Goal: Check status: Check status

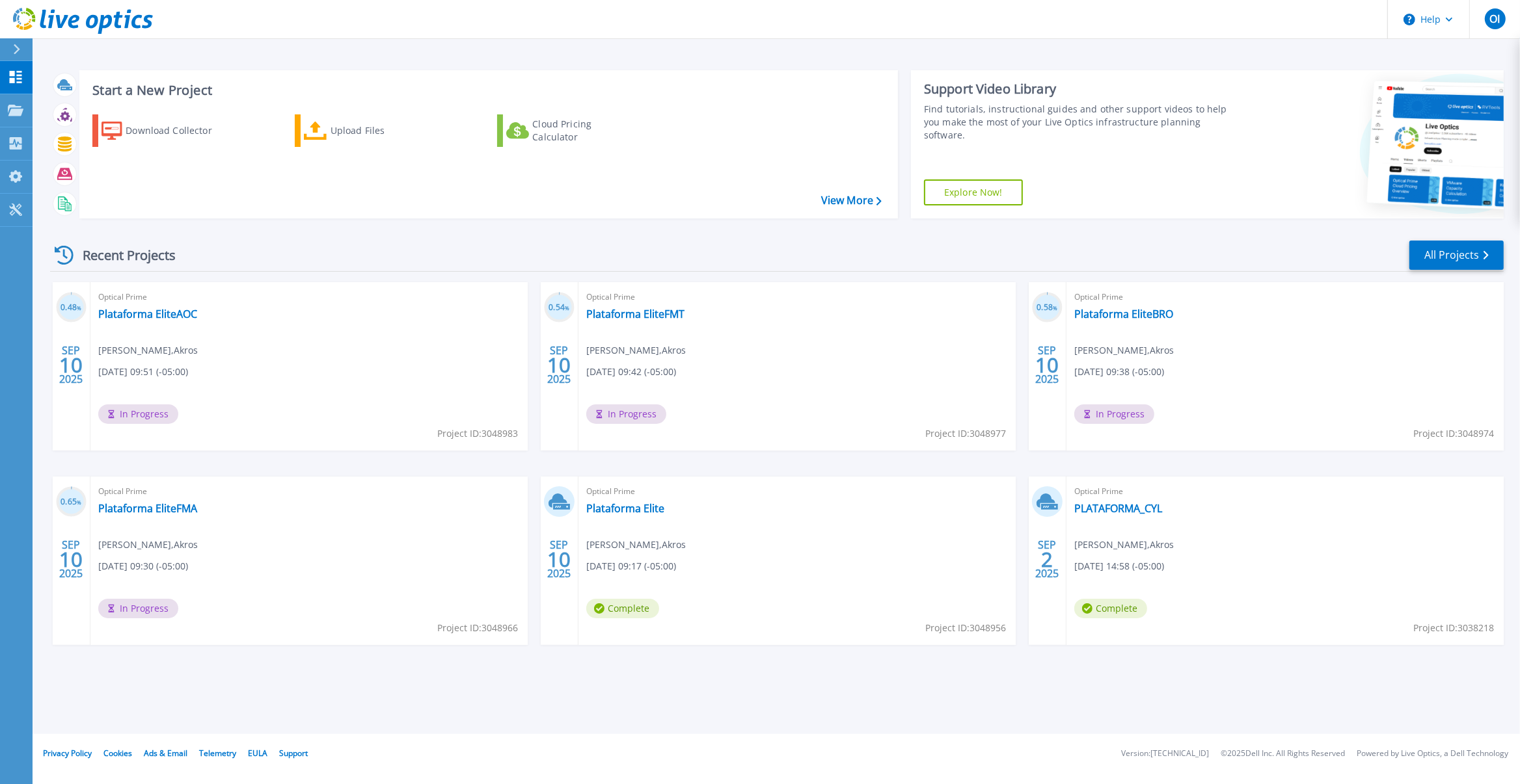
click at [618, 752] on footer "Privacy Policy Cookies Ads & Email Telemetry EULA Support Version: 25.2.12.1 © …" at bounding box center [775, 754] width 1489 height 39
click at [147, 316] on link "Plataforma EliteAOC" at bounding box center [147, 314] width 99 height 13
click at [170, 314] on link "Plataforma EliteAOC" at bounding box center [147, 314] width 99 height 13
click at [659, 321] on link "Plataforma EliteFMT" at bounding box center [635, 314] width 98 height 13
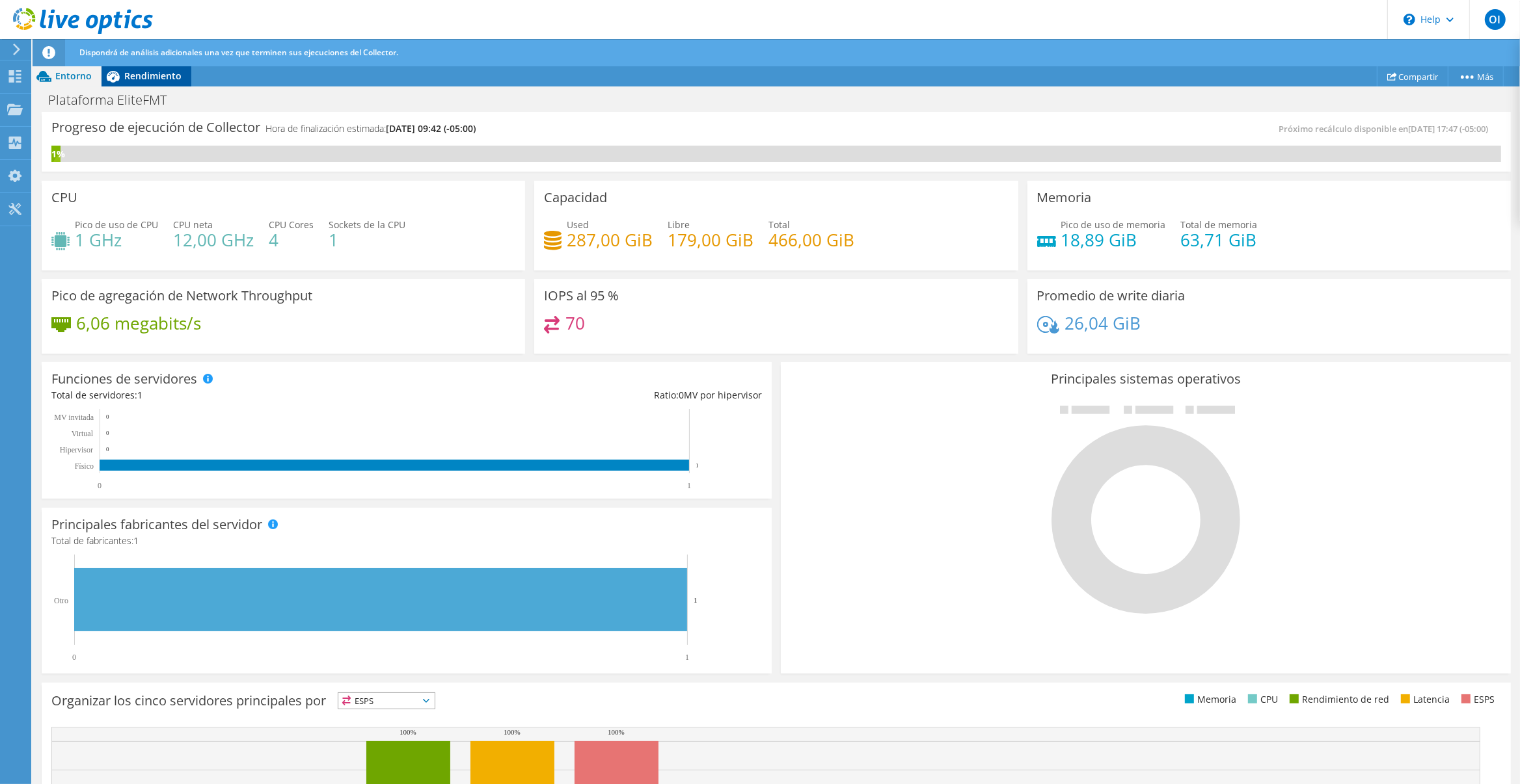
click at [158, 78] on span "Rendimiento" at bounding box center [153, 75] width 57 height 12
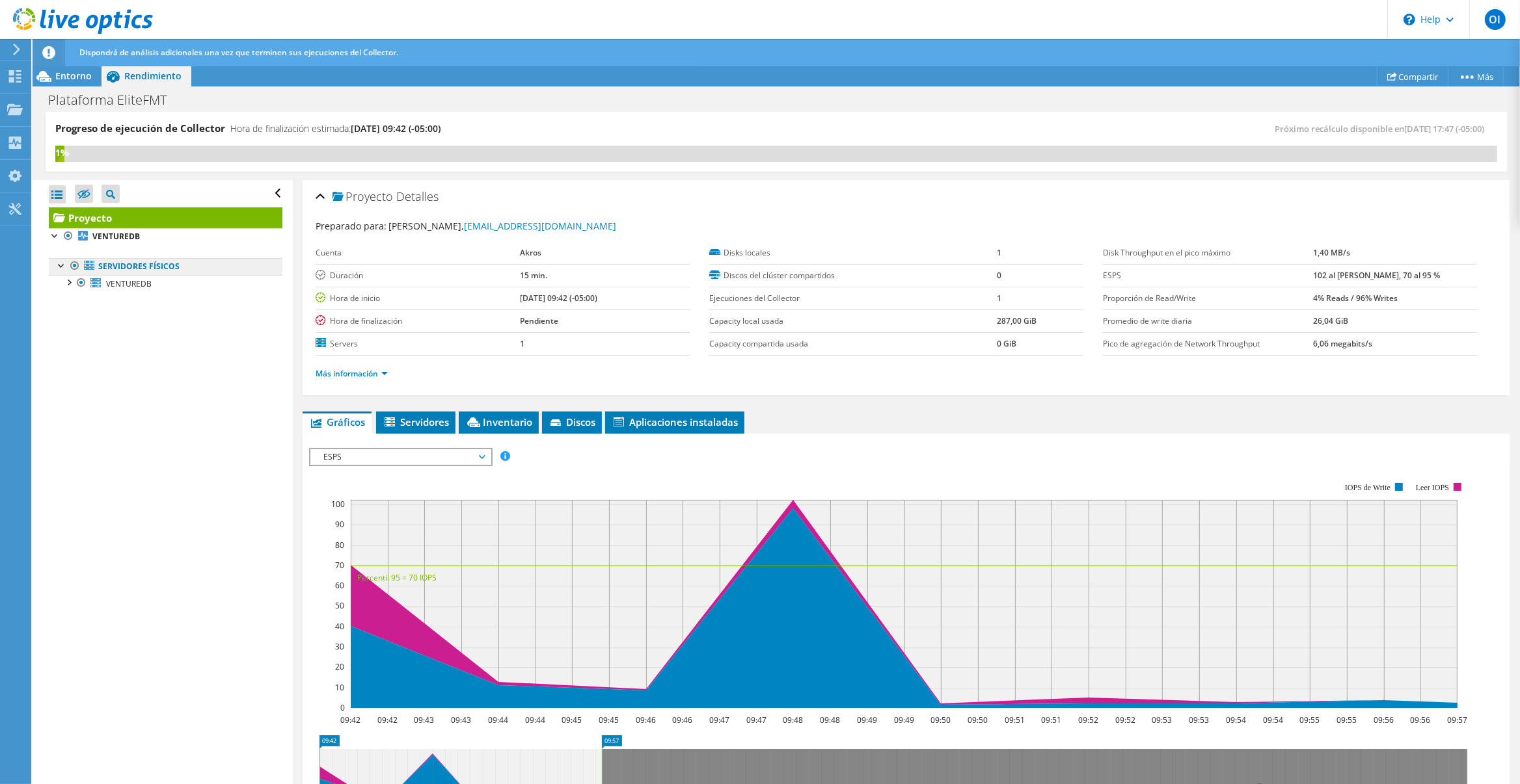
click at [176, 269] on link "Servidores físicos" at bounding box center [165, 267] width 233 height 17
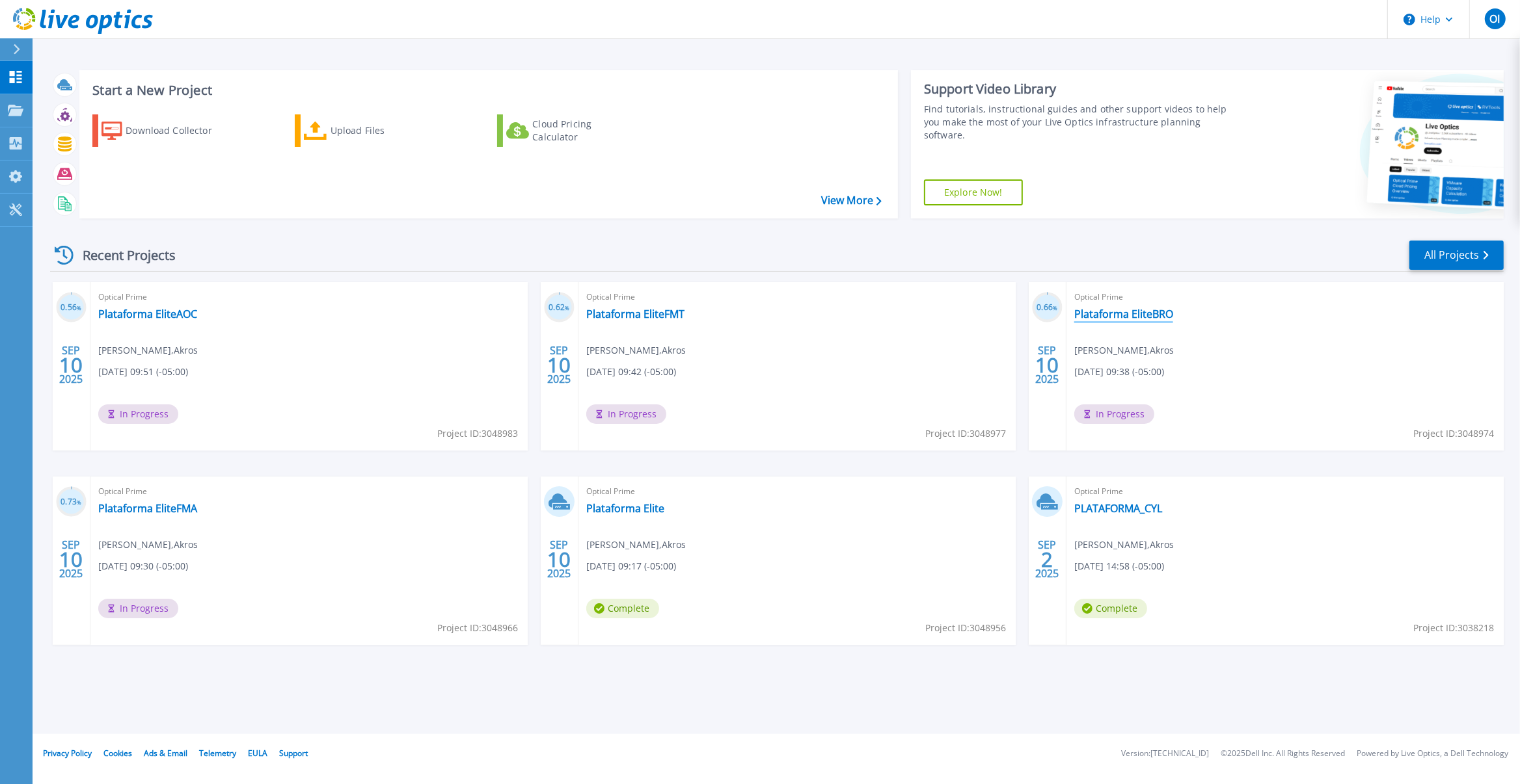
click at [1119, 316] on link "Plataforma EliteBRO" at bounding box center [1123, 314] width 99 height 13
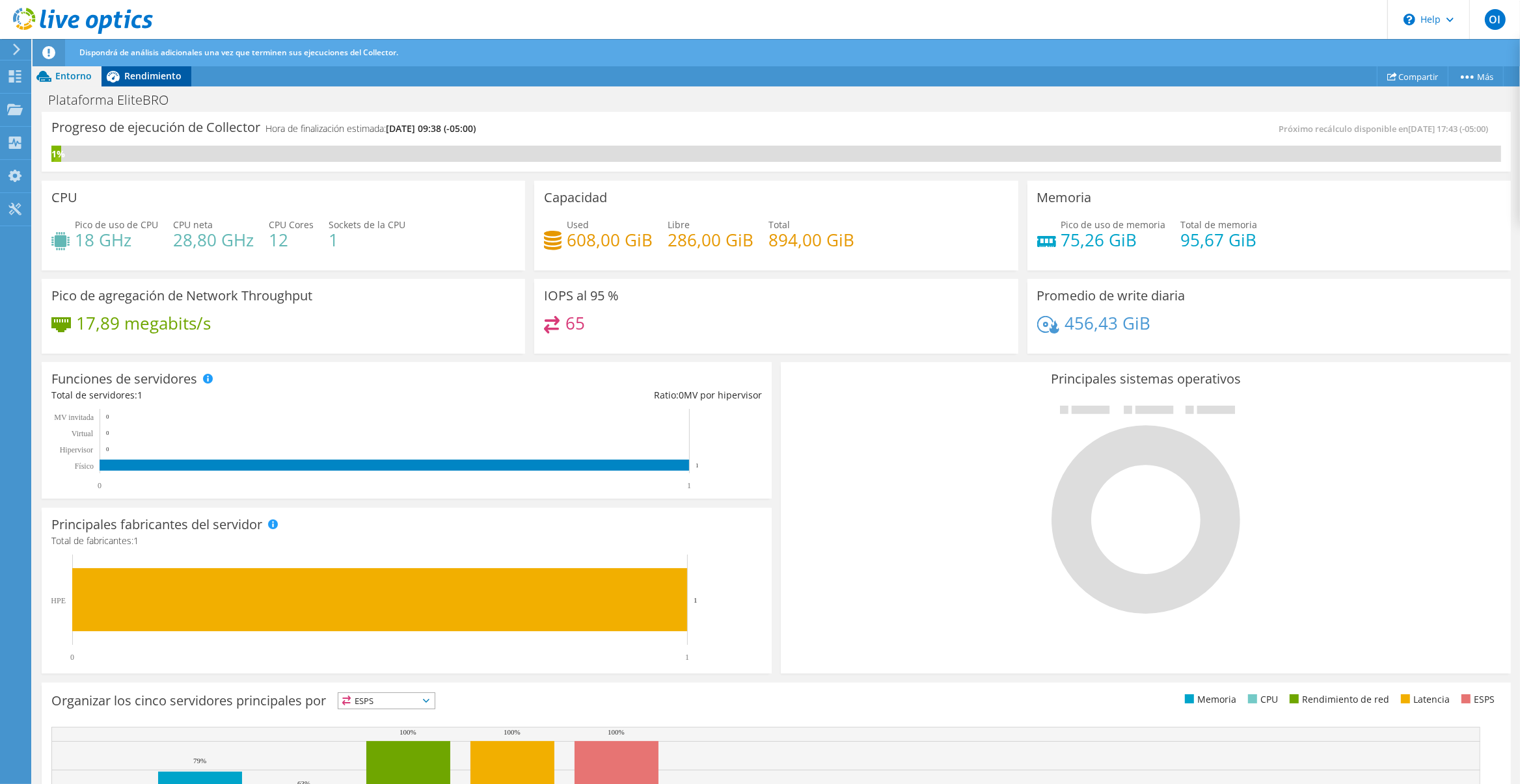
click at [164, 77] on span "Rendimiento" at bounding box center [153, 75] width 57 height 12
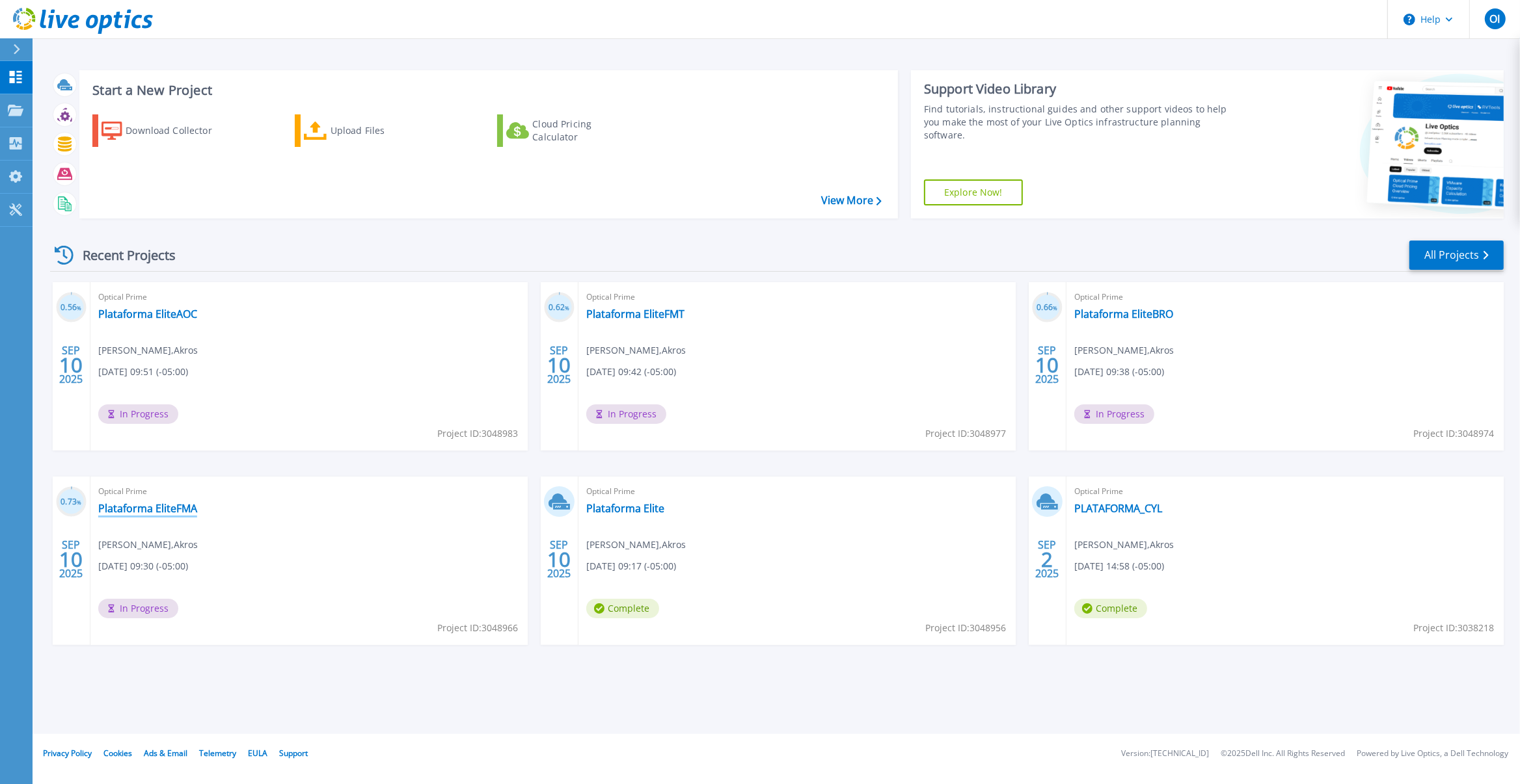
click at [164, 510] on link "Plataforma EliteFMA" at bounding box center [147, 508] width 99 height 13
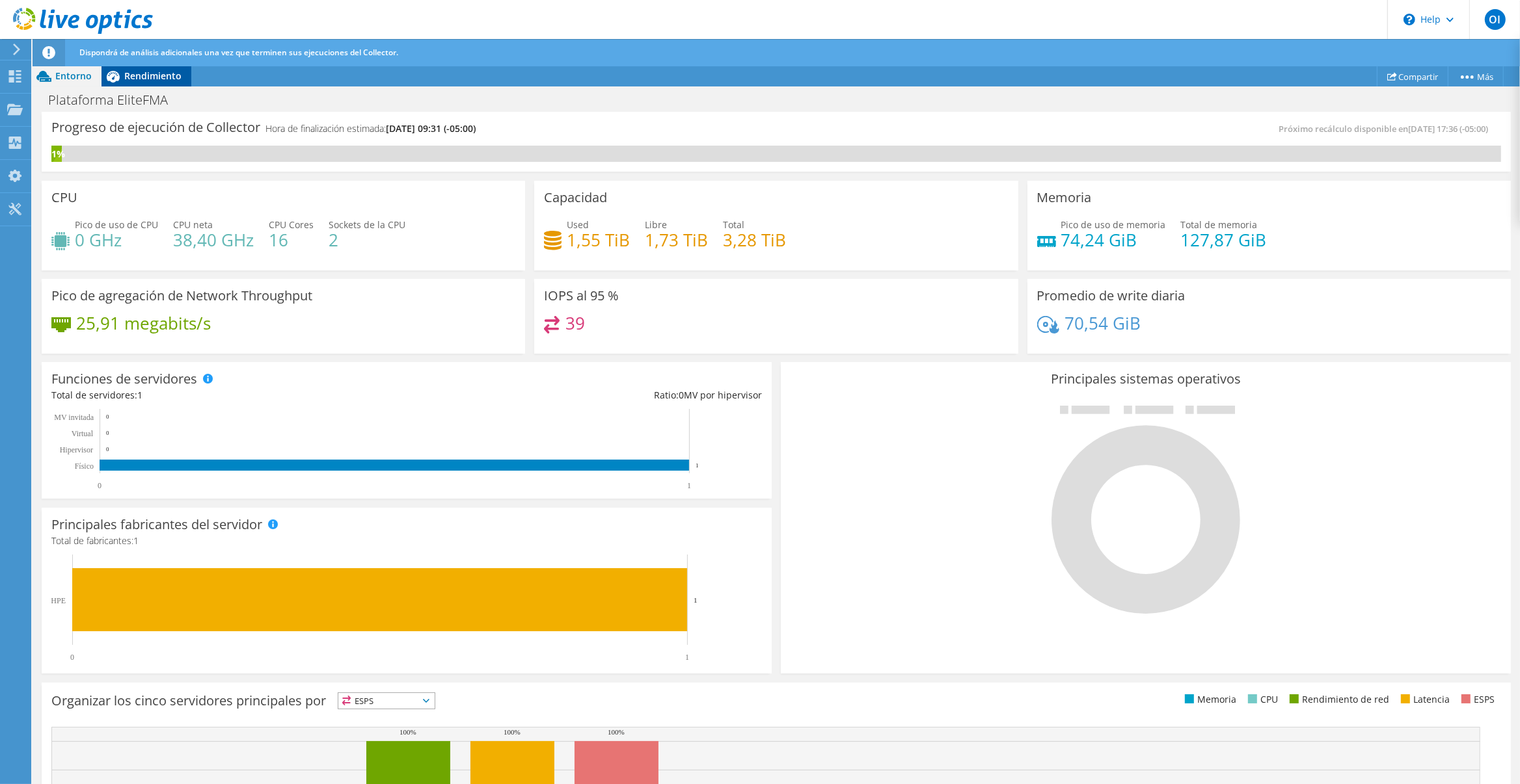
click at [174, 74] on span "Rendimiento" at bounding box center [153, 75] width 57 height 12
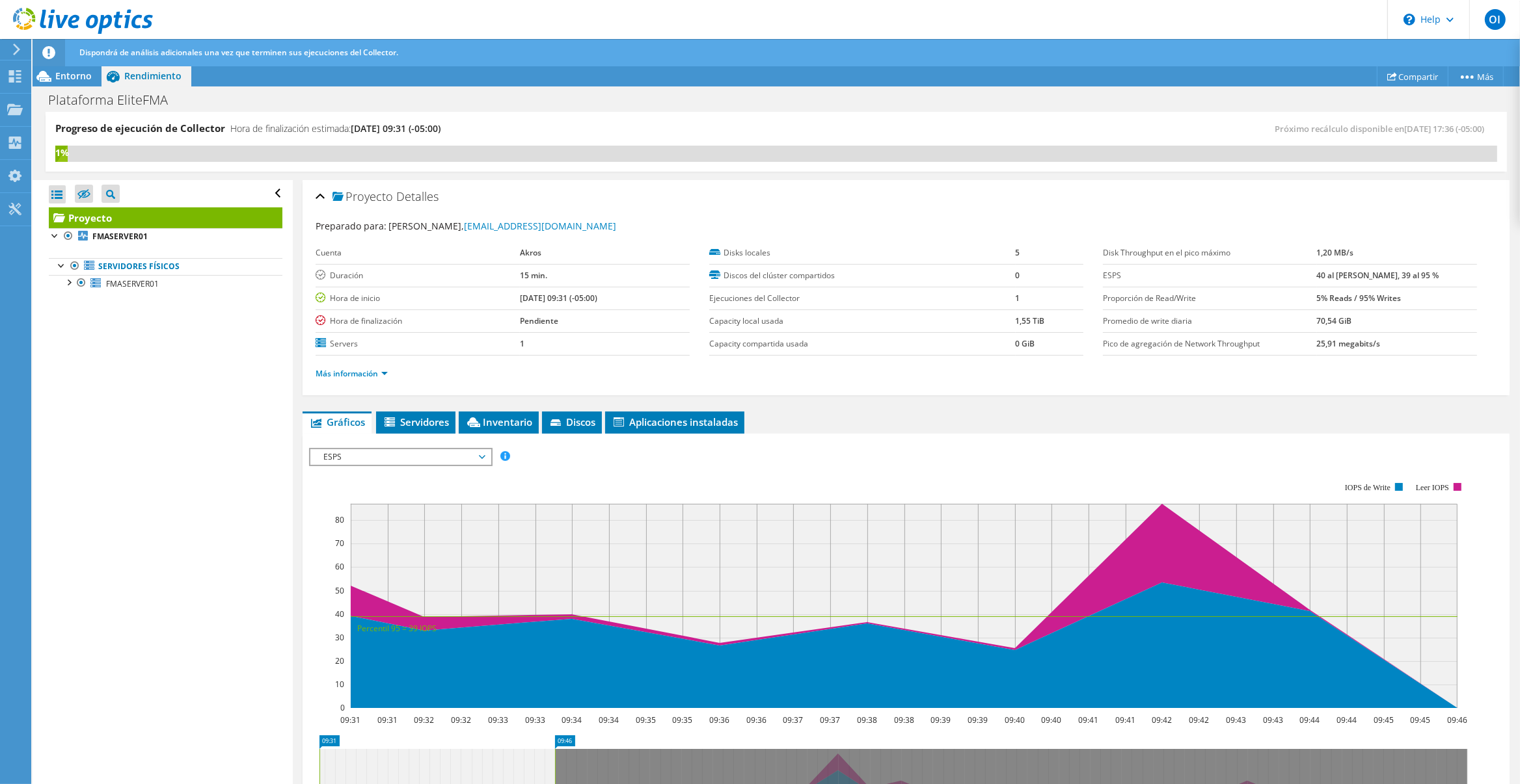
click at [70, 18] on use at bounding box center [83, 20] width 140 height 26
